Goal: Communication & Community: Answer question/provide support

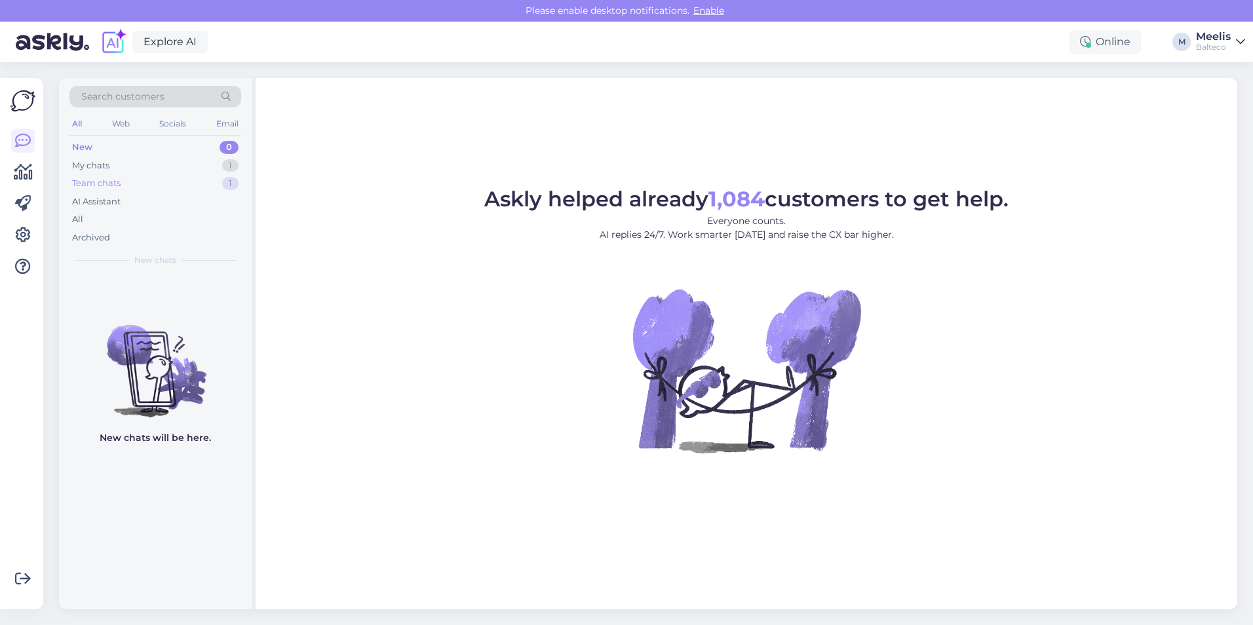
click at [114, 183] on div "Team chats" at bounding box center [96, 183] width 48 height 13
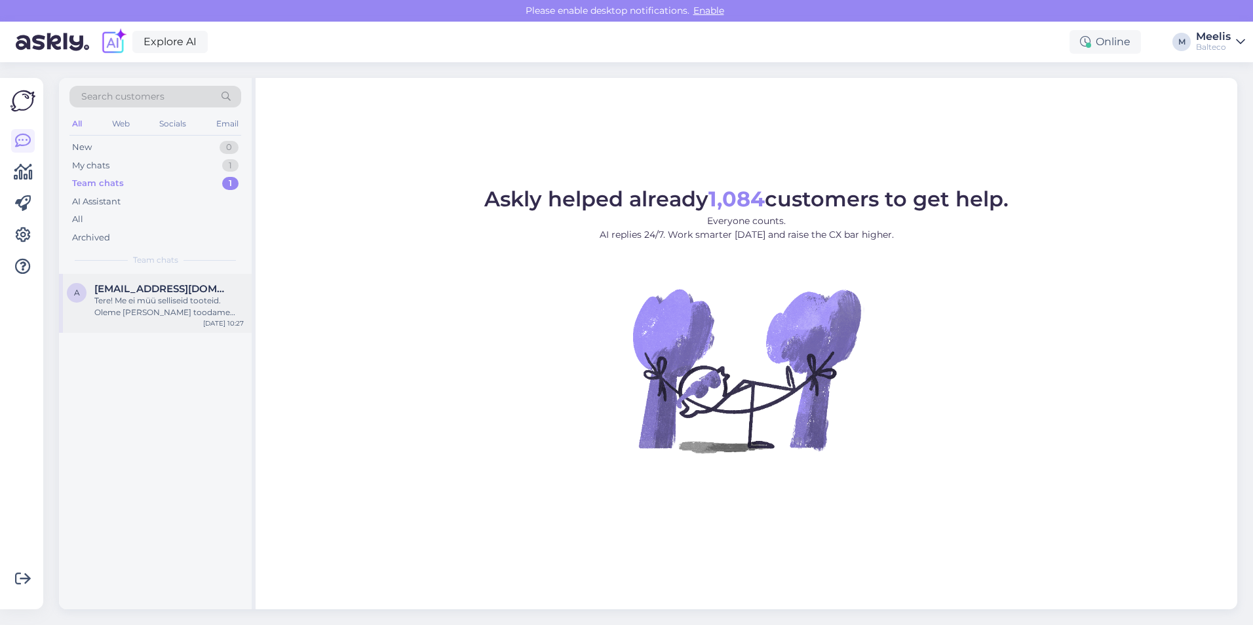
click at [138, 312] on div "Tere! Me ei müü selliseid tooteid. Oleme [PERSON_NAME] toodame vanne, dušitoote…" at bounding box center [168, 307] width 149 height 24
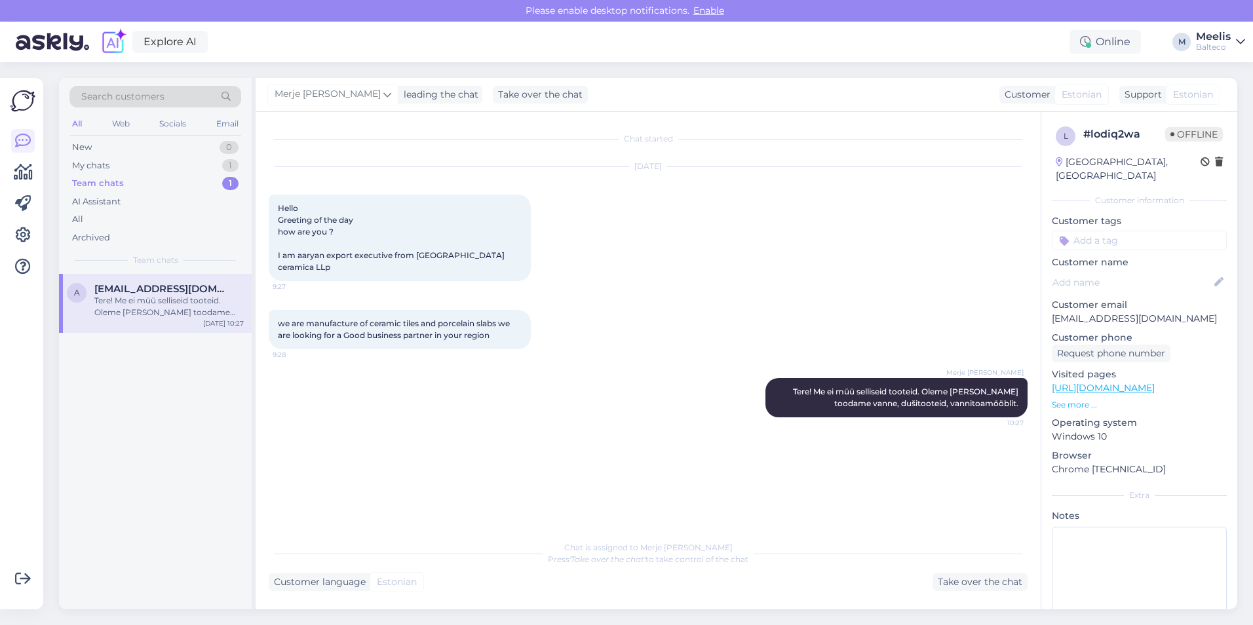
click at [92, 180] on div "Team chats" at bounding box center [98, 183] width 52 height 13
click at [93, 162] on div "My chats" at bounding box center [90, 165] width 37 height 13
click at [140, 308] on div "Tere, palun saatke enda mõtted meilile : [EMAIL_ADDRESS][DOMAIN_NAME] ja vaatam…" at bounding box center [168, 307] width 149 height 24
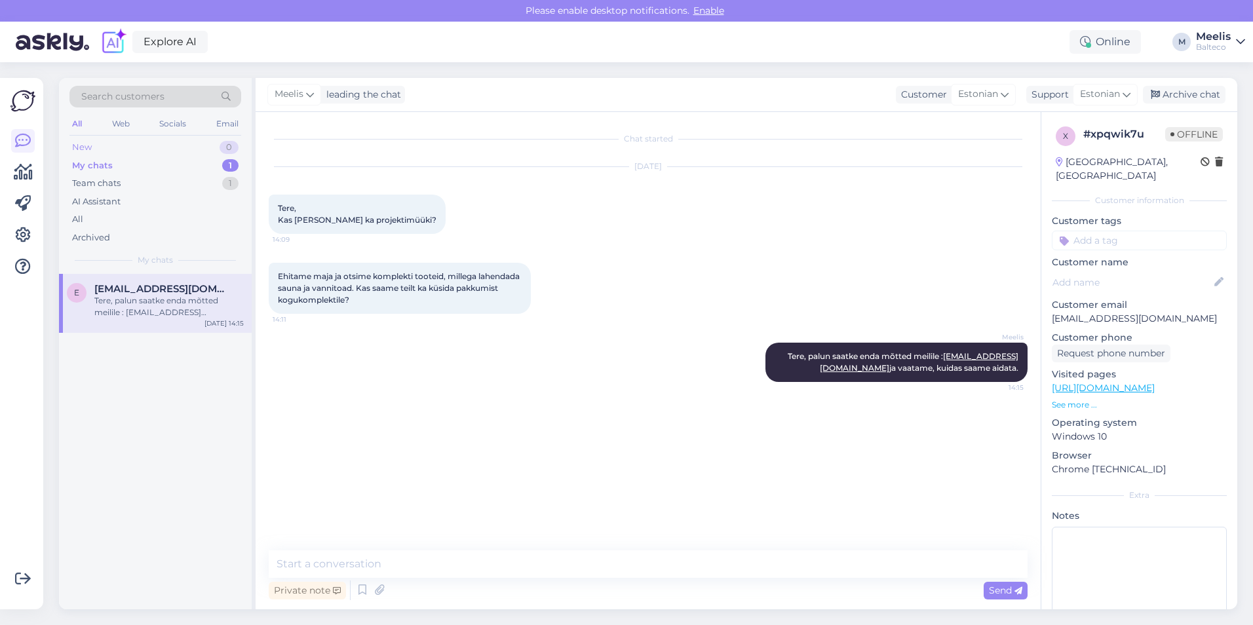
click at [111, 151] on div "New 0" at bounding box center [155, 147] width 172 height 18
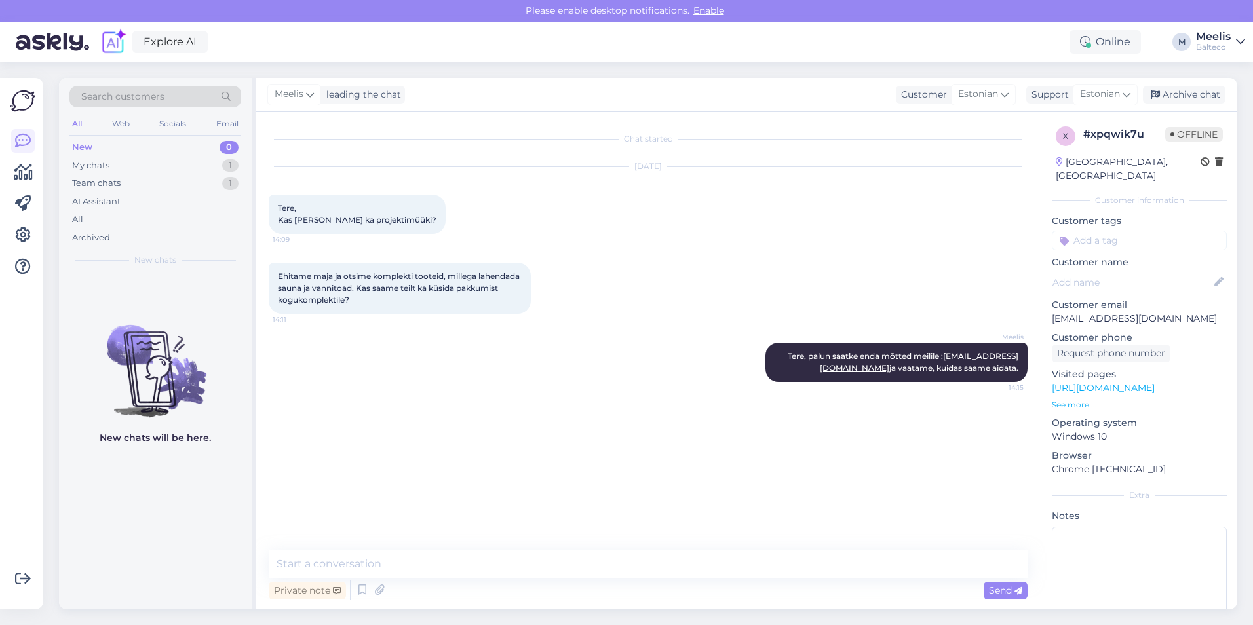
click at [84, 140] on div "New 0" at bounding box center [155, 147] width 172 height 18
click at [96, 164] on div "My chats" at bounding box center [90, 165] width 37 height 13
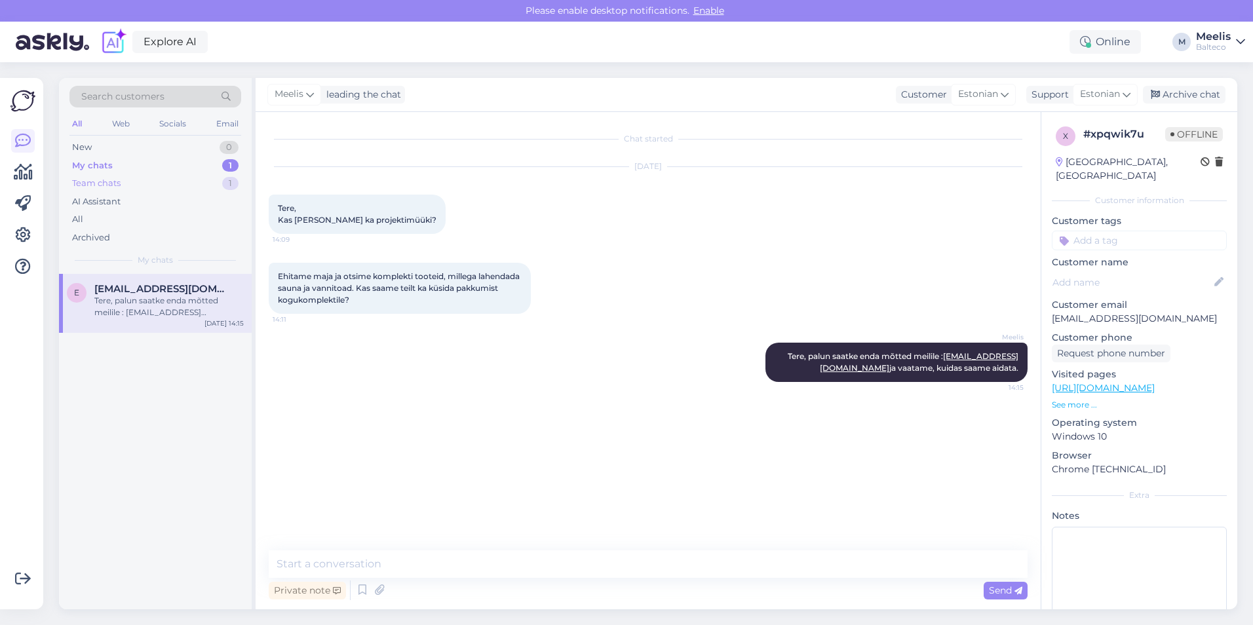
click at [110, 176] on div "Team chats 1" at bounding box center [155, 183] width 172 height 18
click at [92, 198] on div "AI Assistant" at bounding box center [96, 201] width 48 height 13
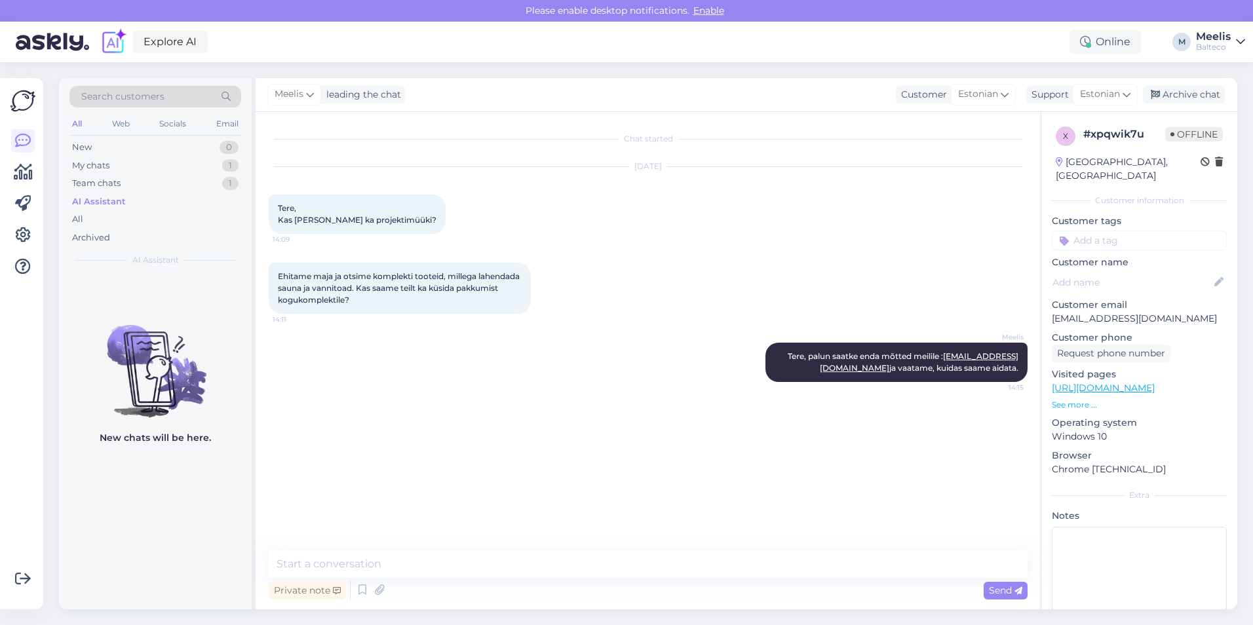
click at [79, 209] on div "AI Assistant" at bounding box center [155, 202] width 172 height 18
click at [78, 214] on div "All" at bounding box center [77, 219] width 11 height 13
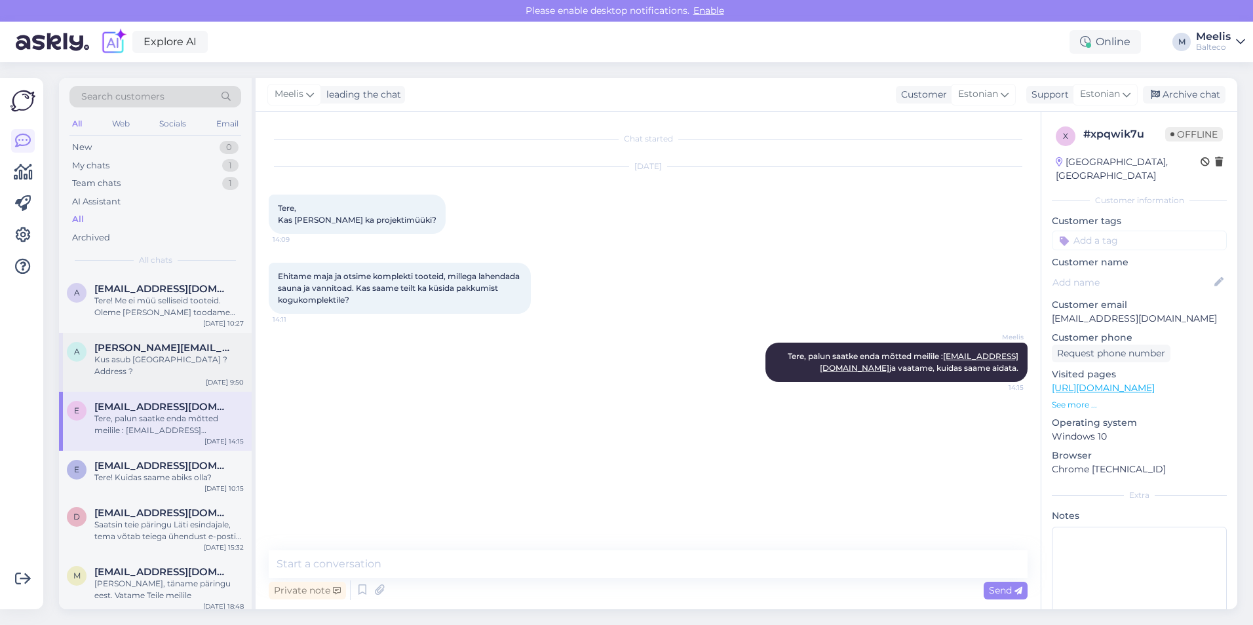
click at [174, 349] on span "[PERSON_NAME][EMAIL_ADDRESS][DOMAIN_NAME]" at bounding box center [162, 348] width 136 height 12
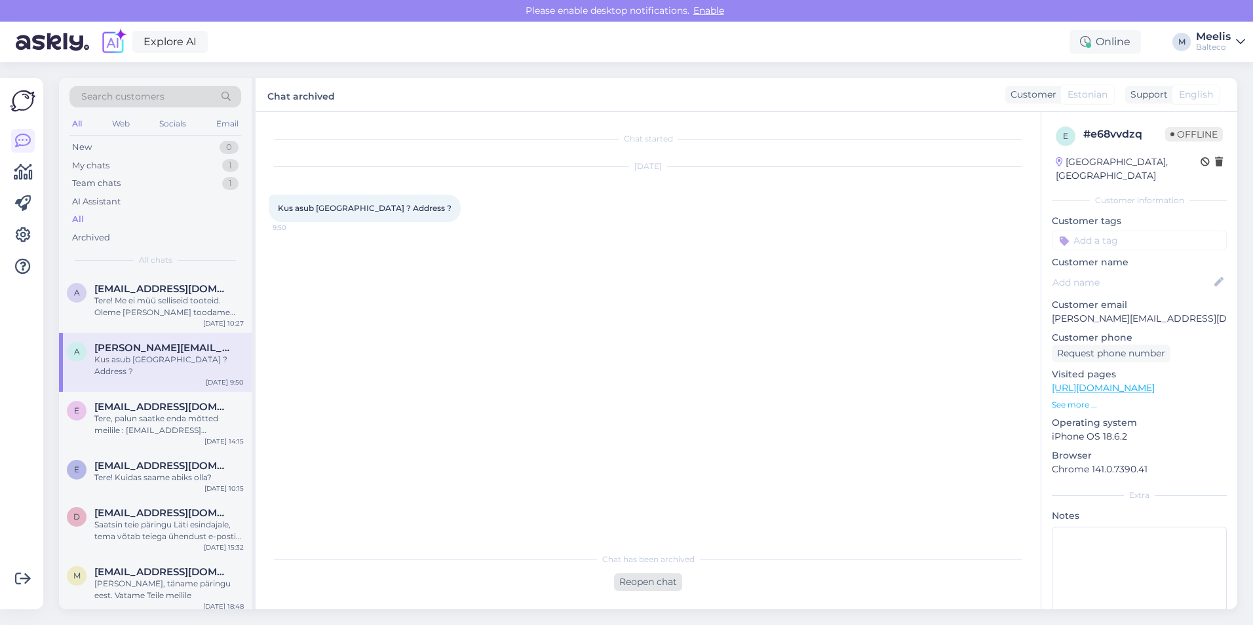
click at [644, 588] on div "Reopen chat" at bounding box center [648, 582] width 68 height 18
click at [687, 580] on div "Estonian to Estonian Take over the chat" at bounding box center [648, 580] width 119 height 24
click at [373, 550] on div "Chat started [DATE] Kus asub [GEOGRAPHIC_DATA] ? Address ? 9:50 Private note Se…" at bounding box center [648, 360] width 785 height 497
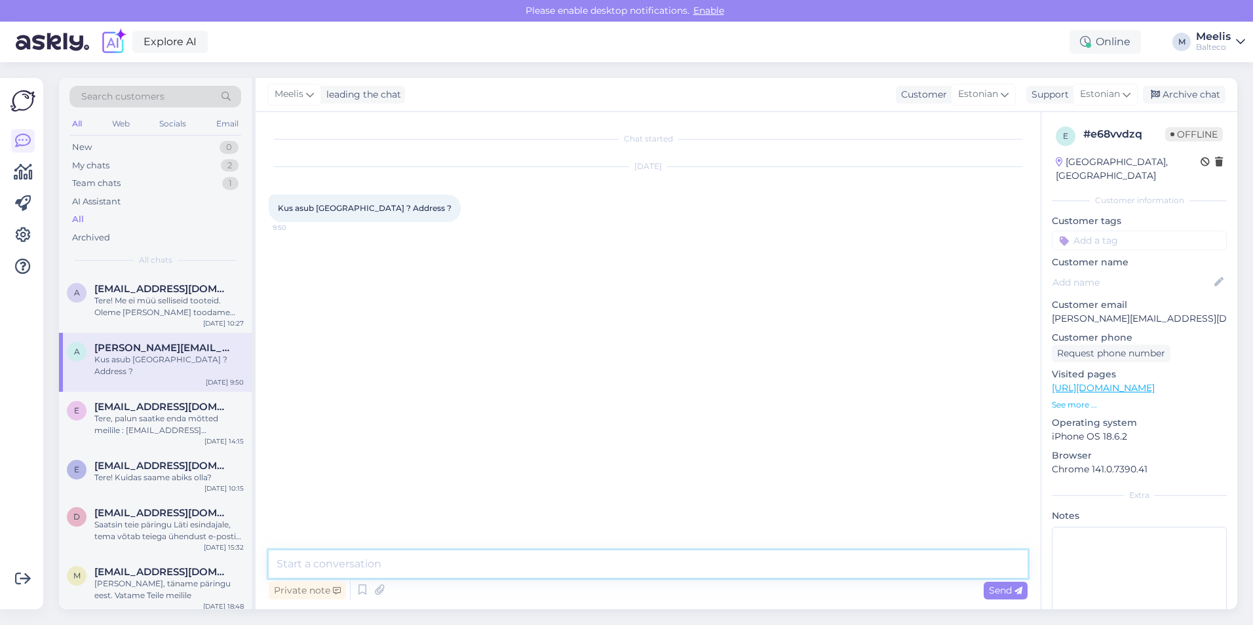
click at [356, 560] on textarea at bounding box center [648, 564] width 759 height 28
paste textarea "[GEOGRAPHIC_DATA], [GEOGRAPHIC_DATA], [GEOGRAPHIC_DATA], [GEOGRAPHIC_DATA] Tel:…"
type textarea "[GEOGRAPHIC_DATA], [GEOGRAPHIC_DATA], [GEOGRAPHIC_DATA], [GEOGRAPHIC_DATA] Tel:…"
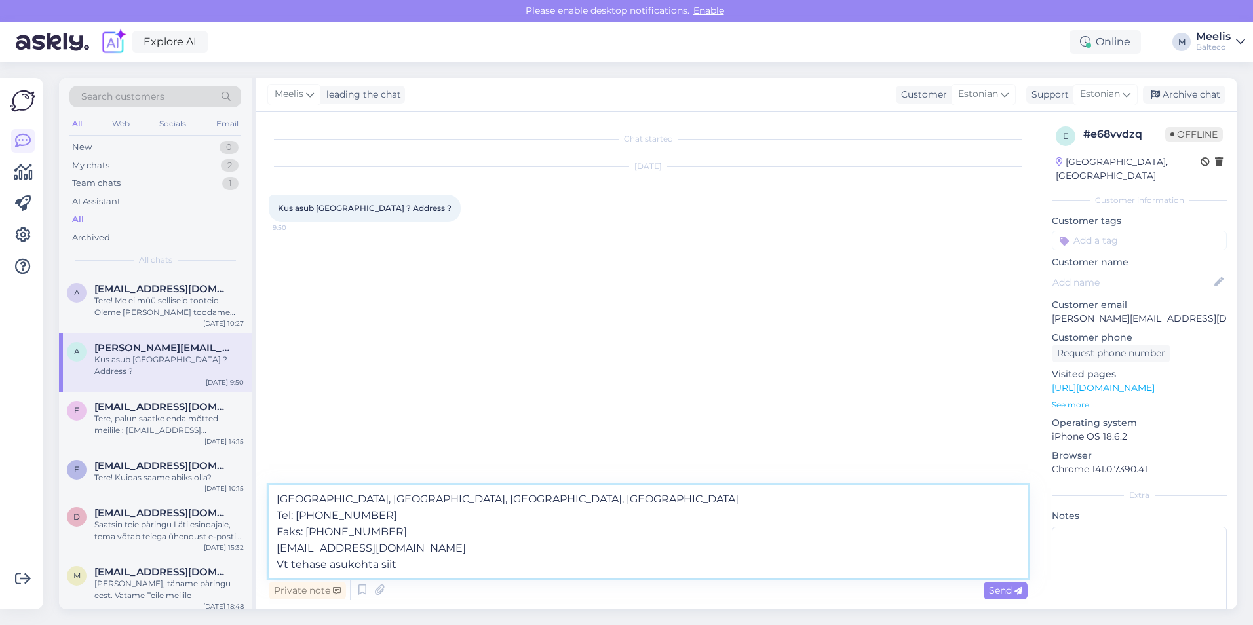
drag, startPoint x: 343, startPoint y: 548, endPoint x: 260, endPoint y: 493, distance: 99.4
click at [260, 493] on div "Chat started [DATE] Kus asub [GEOGRAPHIC_DATA] ? Address ? 9:50 [GEOGRAPHIC_DAT…" at bounding box center [648, 360] width 785 height 497
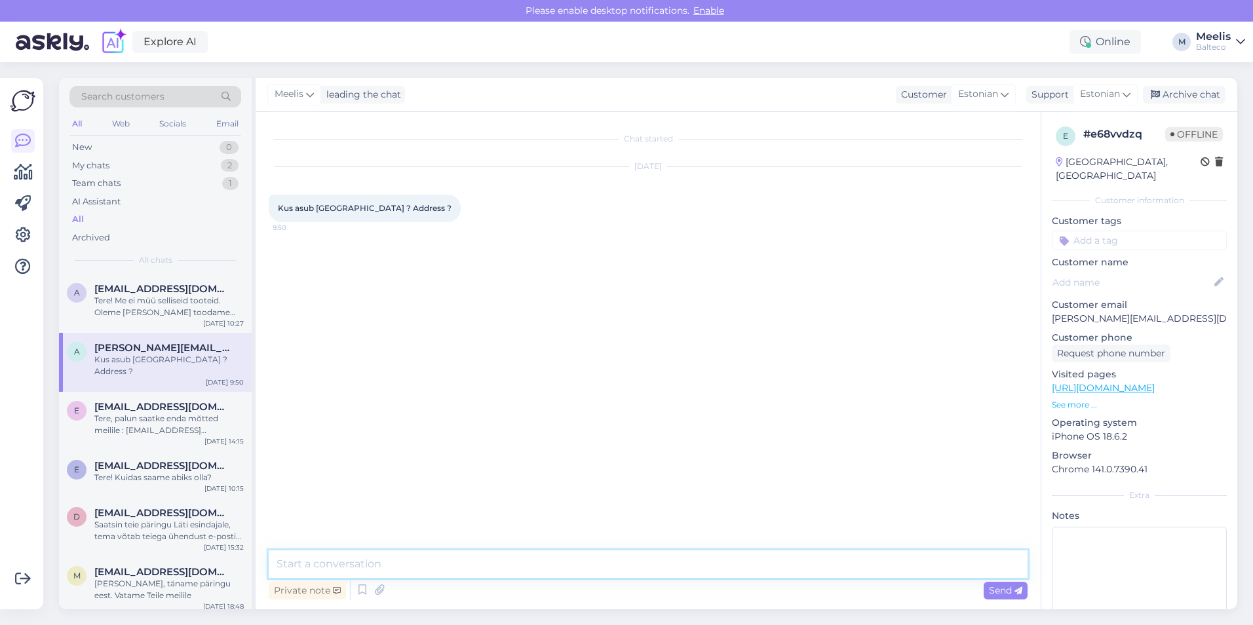
click at [325, 563] on textarea at bounding box center [648, 564] width 759 height 28
paste textarea "[GEOGRAPHIC_DATA], [PERSON_NAME] 78203, [GEOGRAPHIC_DATA] Tel: [PHONE_NUMBER] M…"
type textarea "[GEOGRAPHIC_DATA], [PERSON_NAME] 78203, [GEOGRAPHIC_DATA] Tel: [PHONE_NUMBER] M…"
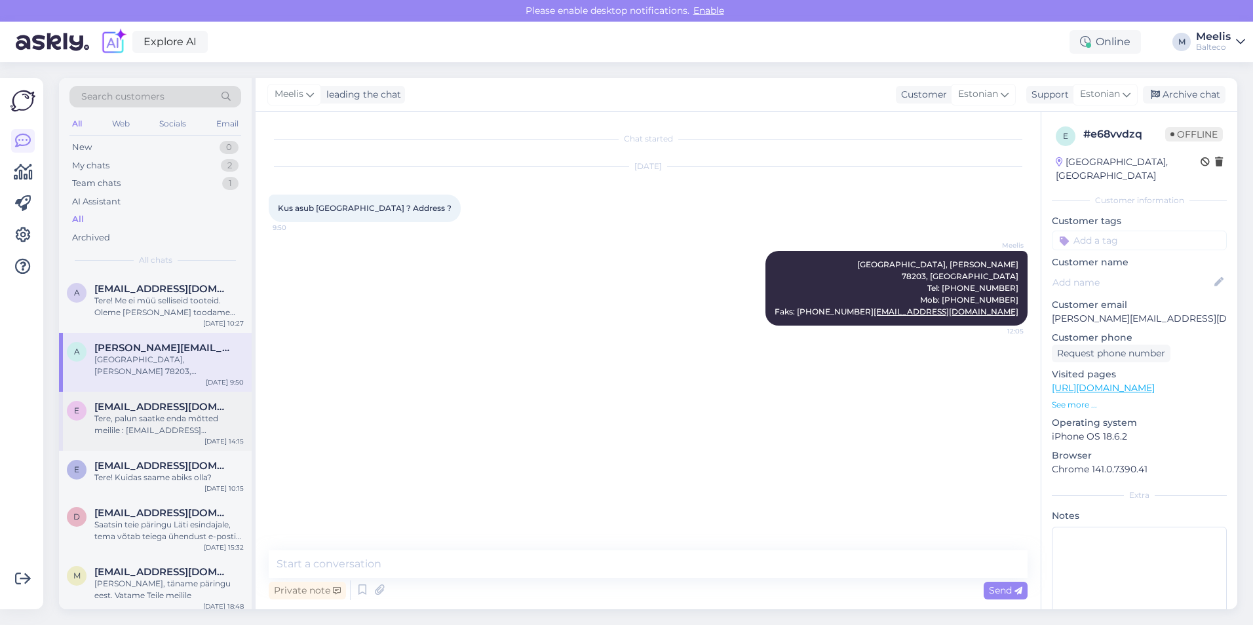
click at [148, 427] on div "Tere, palun saatke enda mõtted meilile : [EMAIL_ADDRESS][DOMAIN_NAME] ja vaatam…" at bounding box center [168, 425] width 149 height 24
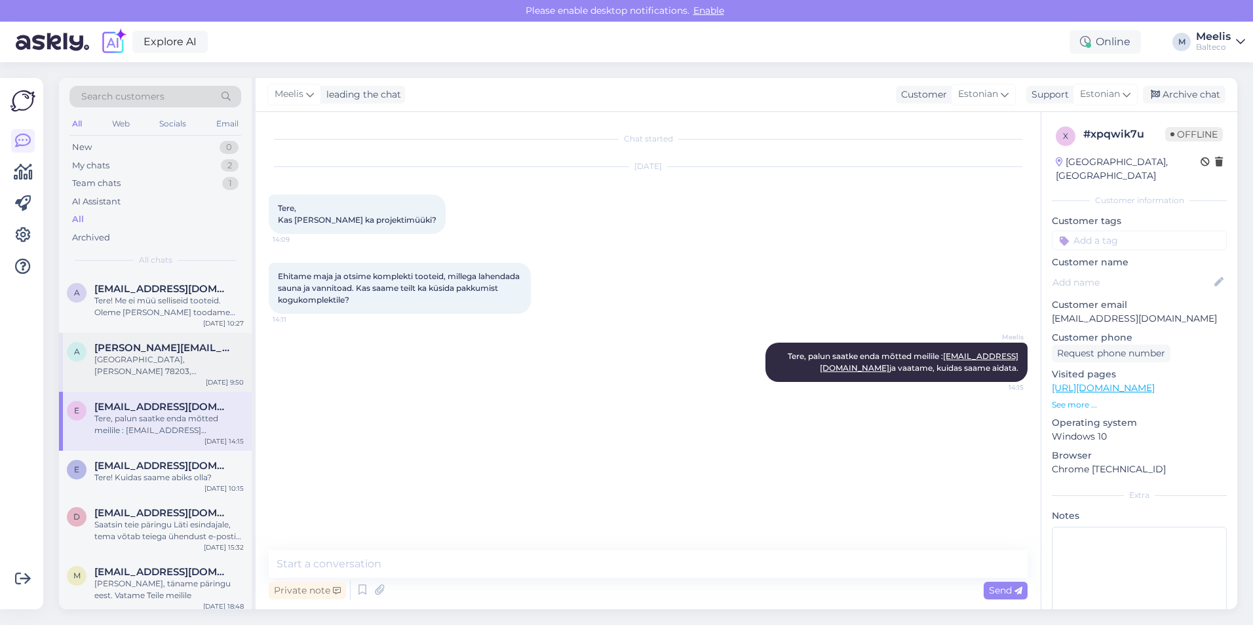
click at [139, 361] on div "[GEOGRAPHIC_DATA], [PERSON_NAME] 78203, [GEOGRAPHIC_DATA] Tel: [PHONE_NUMBER] M…" at bounding box center [168, 366] width 149 height 24
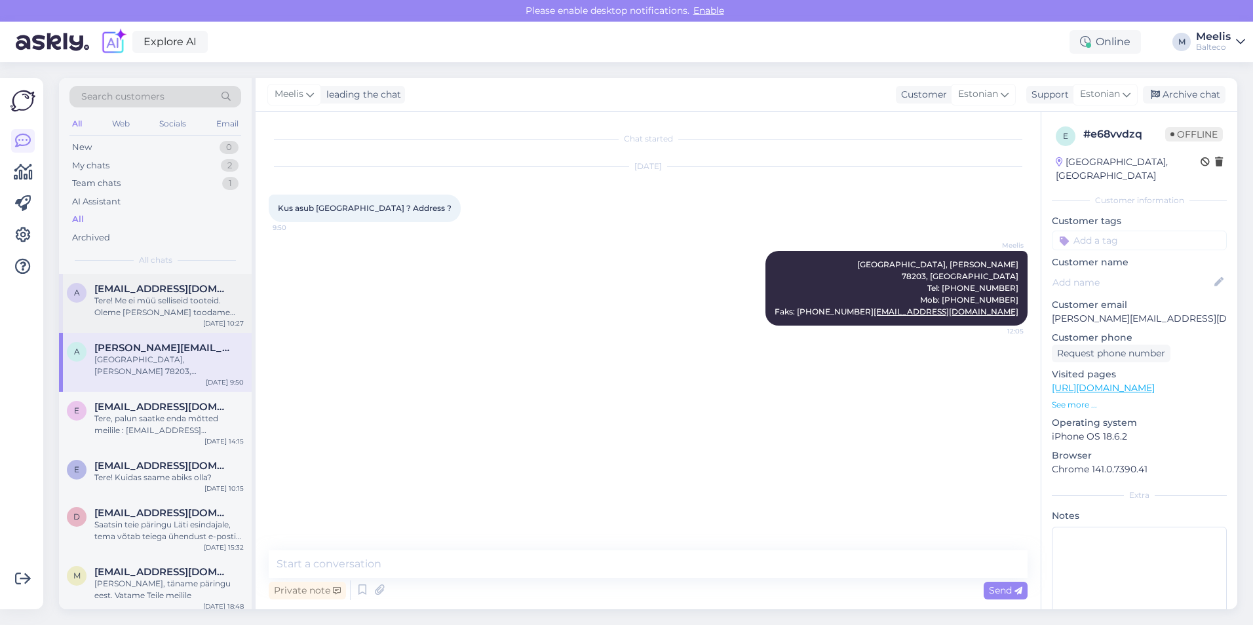
click at [137, 312] on div "Tere! Me ei müü selliseid tooteid. Oleme [PERSON_NAME] toodame vanne, dušitoote…" at bounding box center [168, 307] width 149 height 24
